Goal: Check status

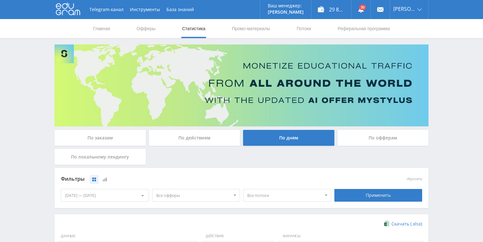
scroll to position [173, 0]
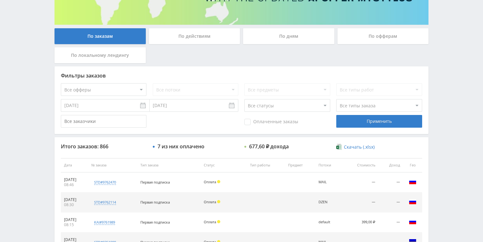
scroll to position [178, 0]
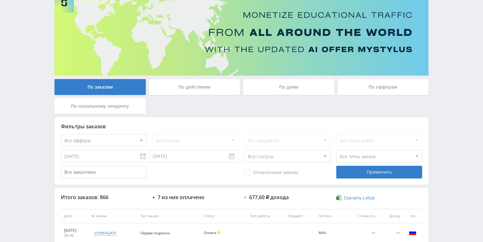
click at [190, 88] on div "По действиям" at bounding box center [194, 87] width 91 height 16
click at [0, 0] on input "По действиям" at bounding box center [0, 0] width 0 height 0
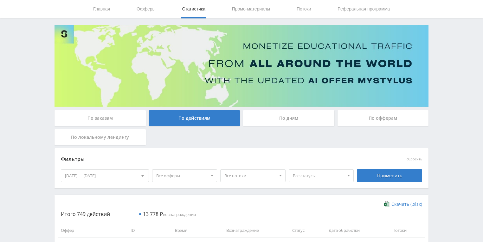
scroll to position [51, 0]
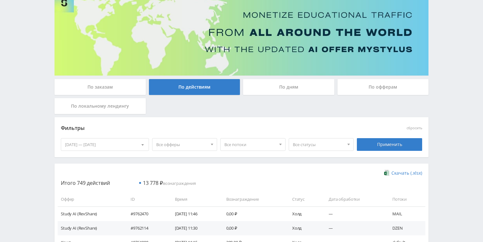
click at [293, 87] on div "По дням" at bounding box center [288, 87] width 91 height 16
click at [0, 0] on input "По дням" at bounding box center [0, 0] width 0 height 0
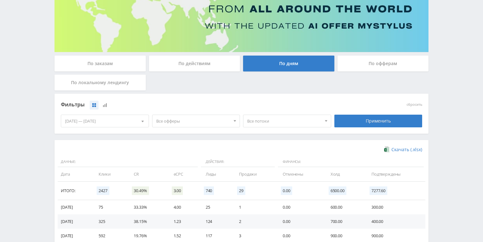
scroll to position [127, 0]
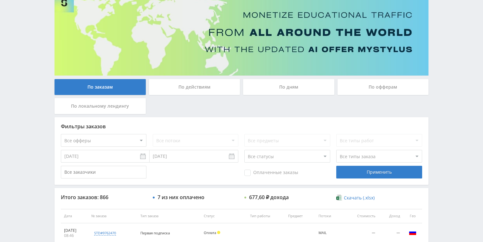
click at [186, 83] on div "По действиям" at bounding box center [194, 87] width 91 height 16
click at [0, 0] on input "По действиям" at bounding box center [0, 0] width 0 height 0
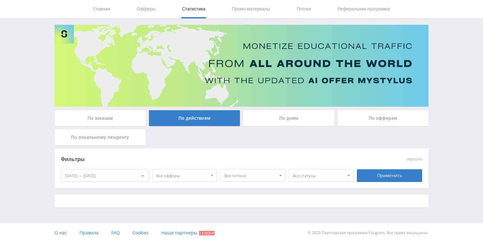
scroll to position [51, 0]
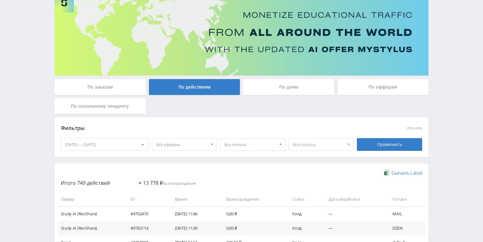
click at [266, 87] on div "По дням" at bounding box center [288, 87] width 91 height 16
click at [0, 0] on input "По дням" at bounding box center [0, 0] width 0 height 0
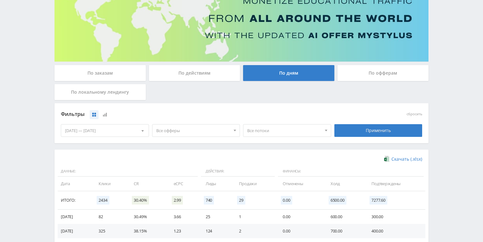
scroll to position [101, 0]
